Goal: Transaction & Acquisition: Purchase product/service

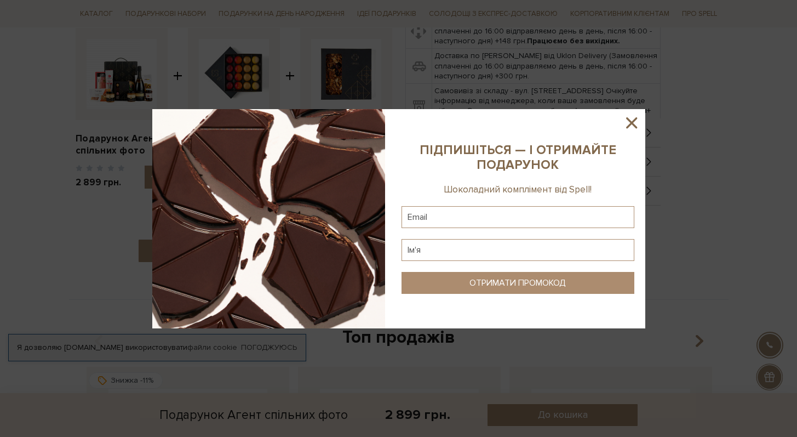
scroll to position [428, 0]
click at [638, 116] on icon at bounding box center [631, 122] width 19 height 19
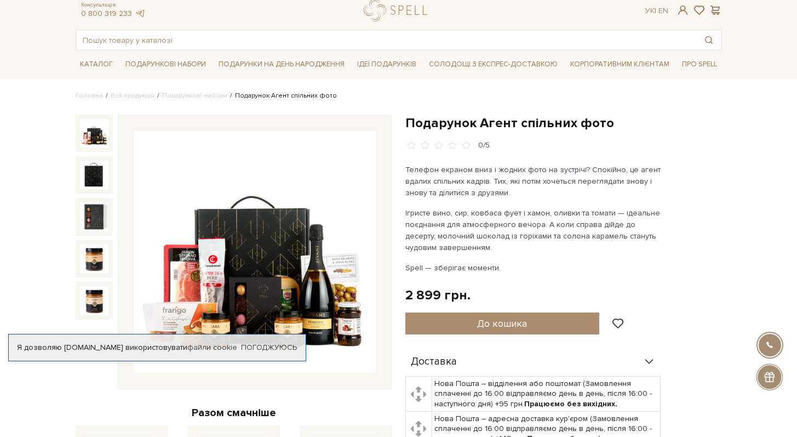
scroll to position [0, 0]
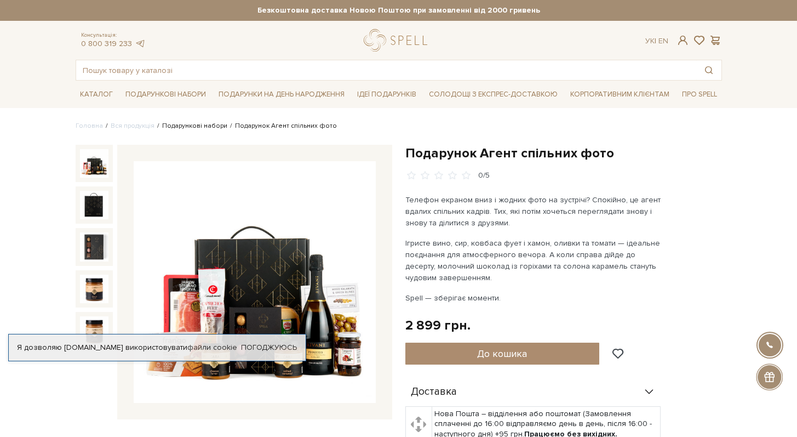
click at [214, 128] on link "Подарункові набори" at bounding box center [194, 126] width 65 height 8
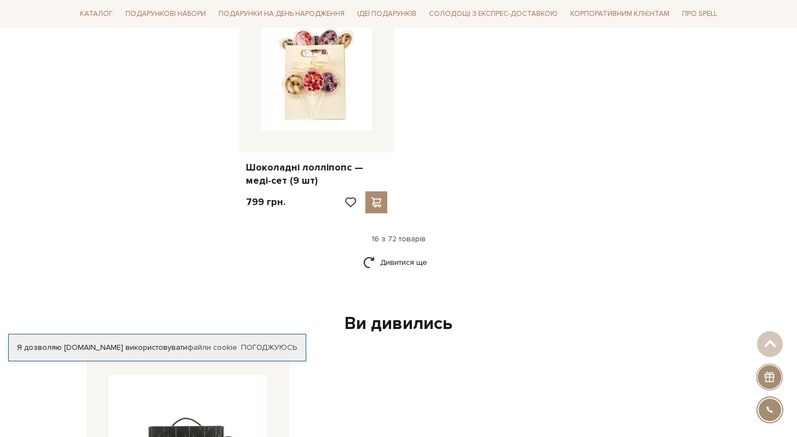
scroll to position [1379, 0]
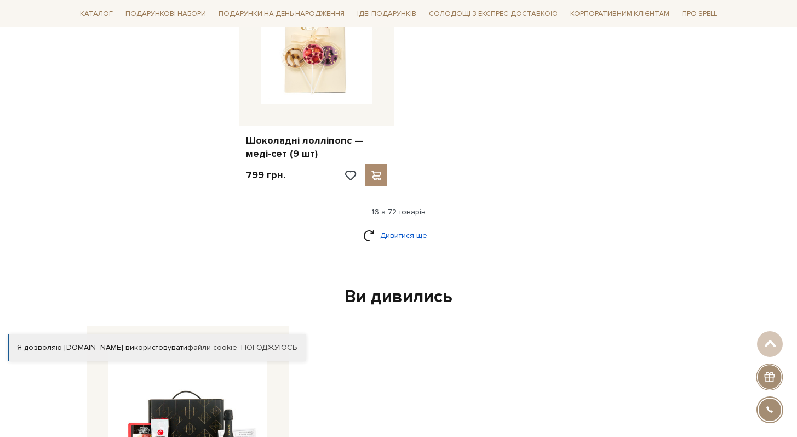
click at [395, 226] on link "Дивитися ще" at bounding box center [398, 235] width 71 height 19
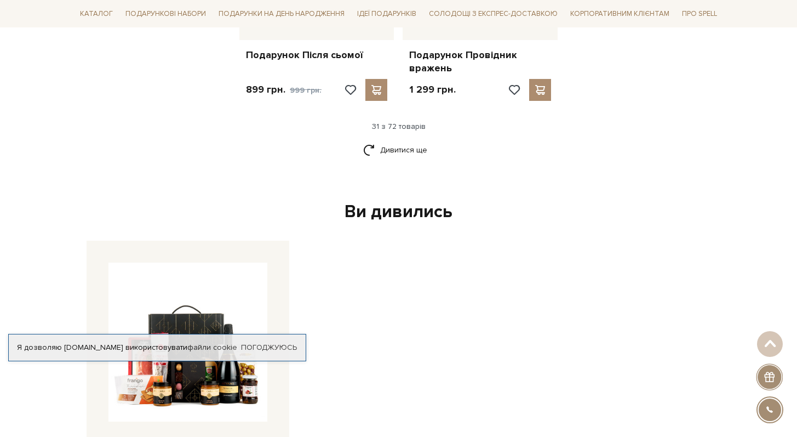
scroll to position [2610, 0]
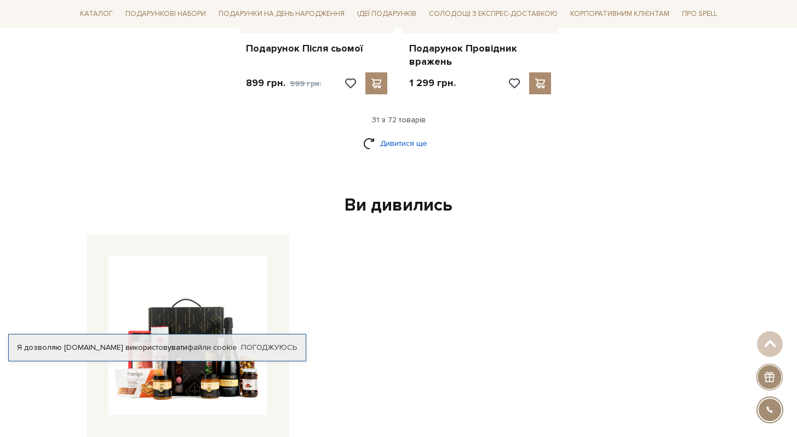
click at [401, 134] on link "Дивитися ще" at bounding box center [398, 143] width 71 height 19
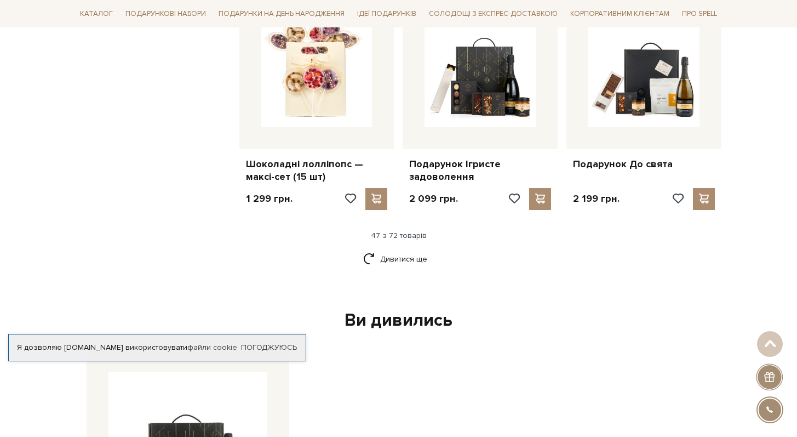
scroll to position [3661, 0]
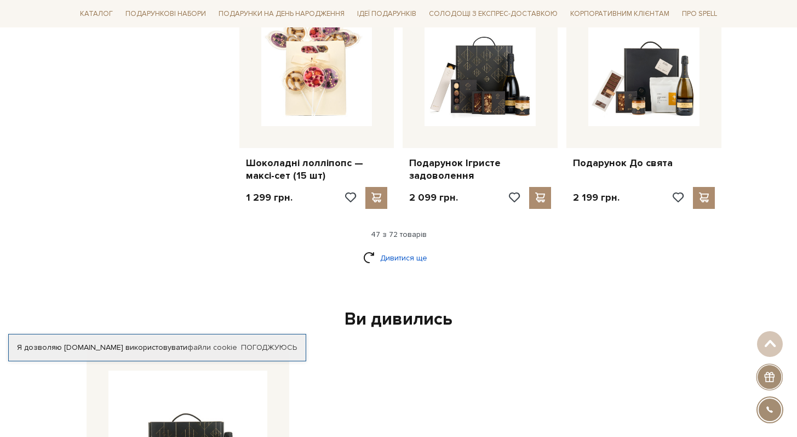
click at [416, 250] on link "Дивитися ще" at bounding box center [398, 257] width 71 height 19
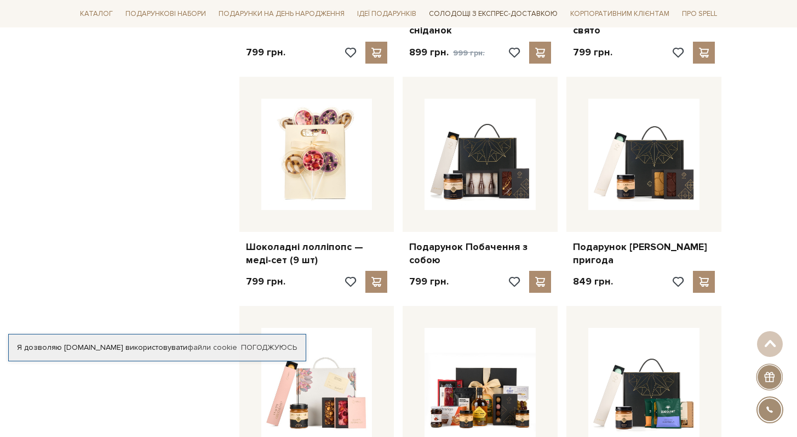
scroll to position [1270, 0]
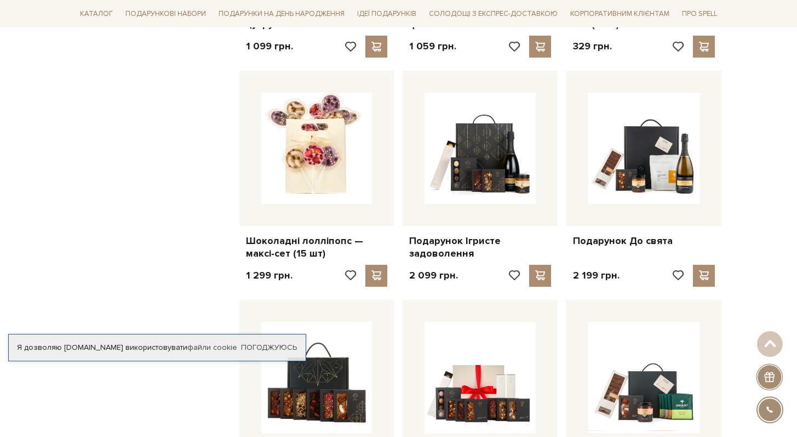
scroll to position [3593, 0]
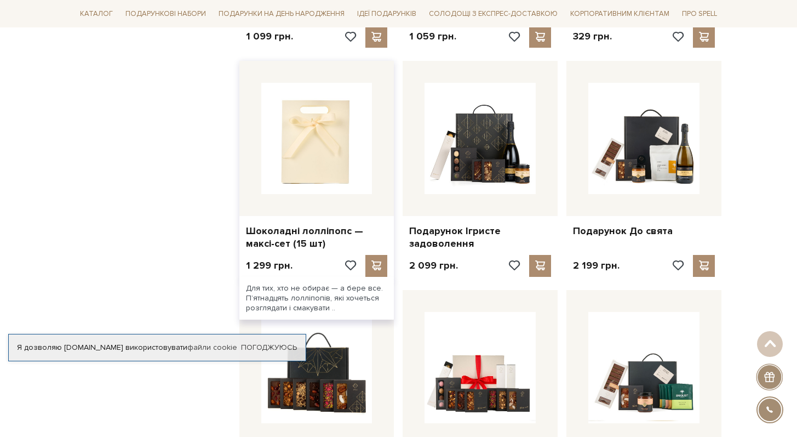
click at [321, 167] on img at bounding box center [316, 138] width 111 height 111
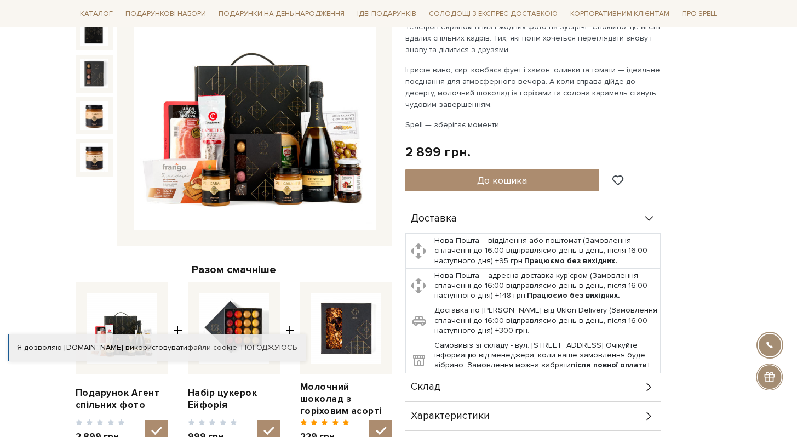
scroll to position [171, 0]
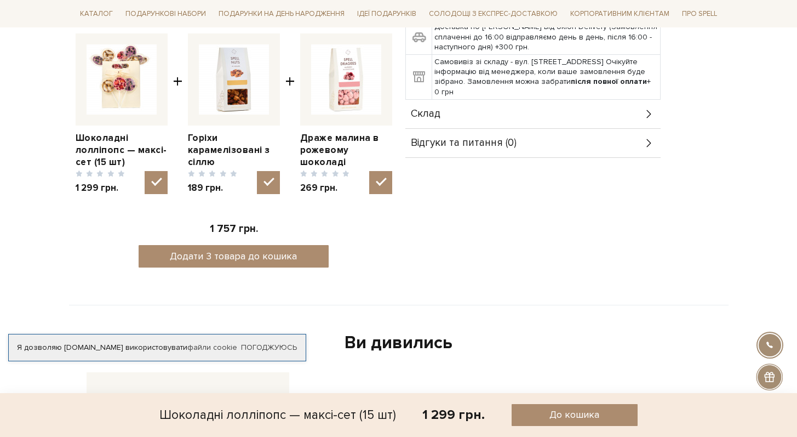
scroll to position [379, 0]
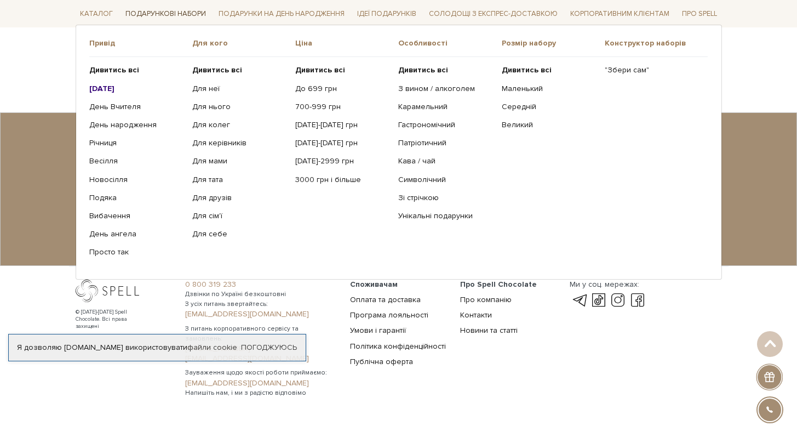
click at [186, 17] on link "Подарункові набори" at bounding box center [165, 13] width 89 height 17
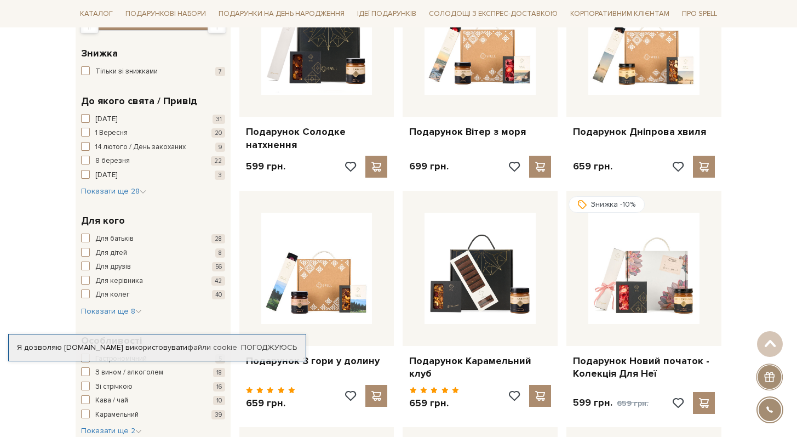
scroll to position [250, 0]
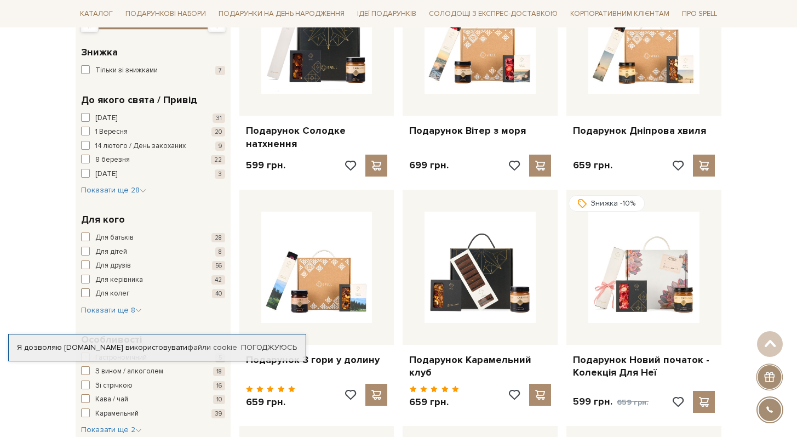
click at [84, 292] on span "button" at bounding box center [85, 292] width 9 height 9
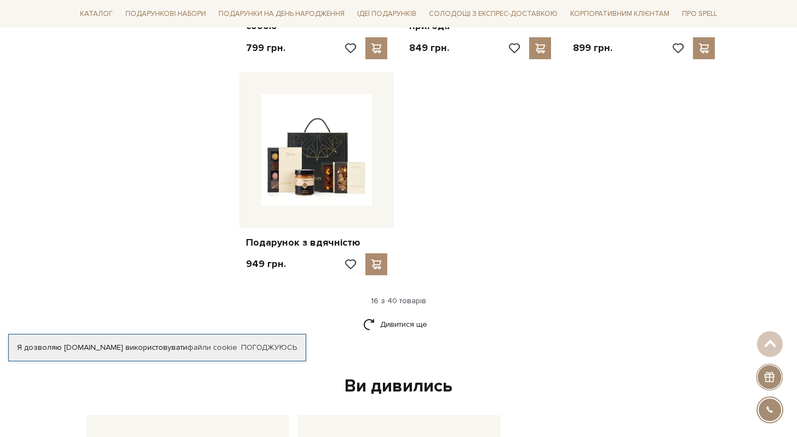
scroll to position [1279, 0]
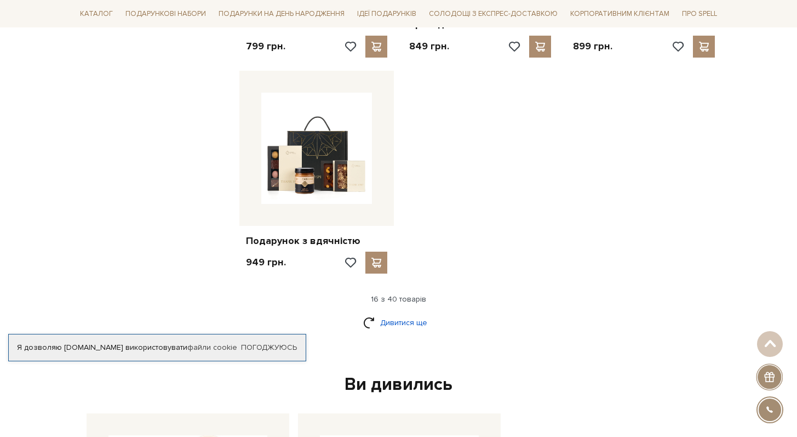
click at [400, 314] on link "Дивитися ще" at bounding box center [398, 322] width 71 height 19
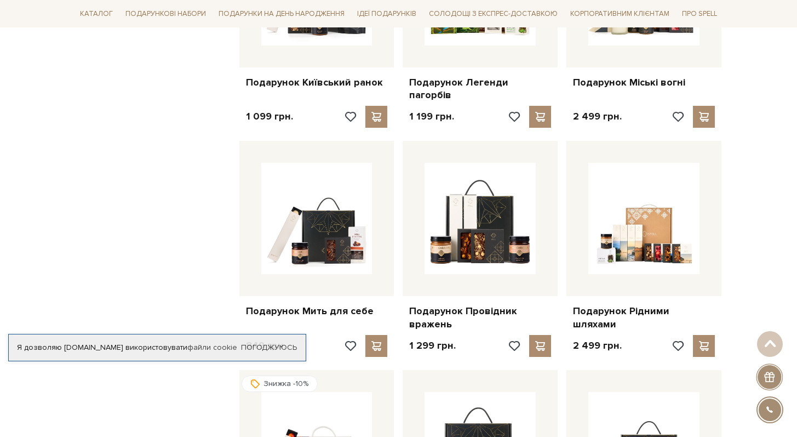
scroll to position [1734, 0]
